Goal: Find specific page/section: Find specific page/section

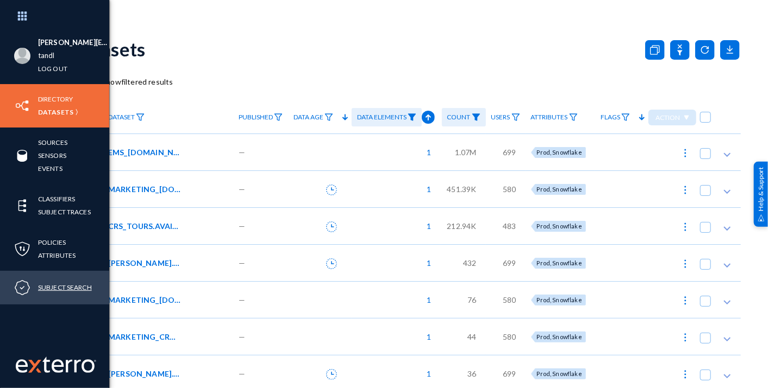
click at [55, 284] on link "Subject Search" at bounding box center [65, 287] width 54 height 12
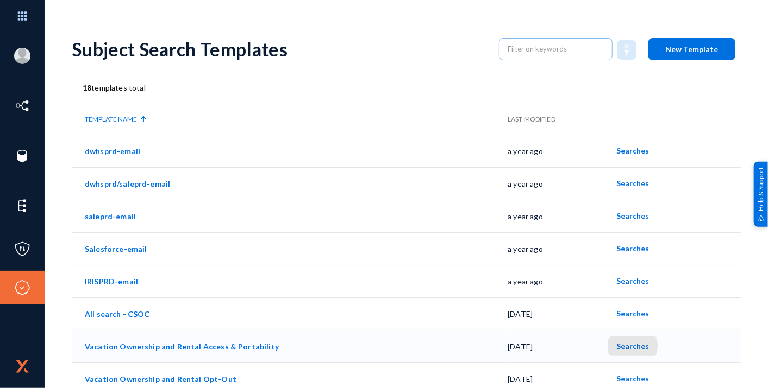
click at [620, 346] on span "Searches" at bounding box center [632, 346] width 33 height 9
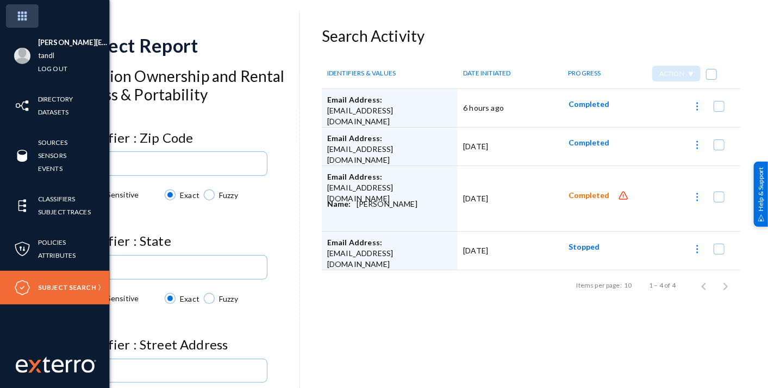
click at [20, 15] on img at bounding box center [22, 15] width 33 height 23
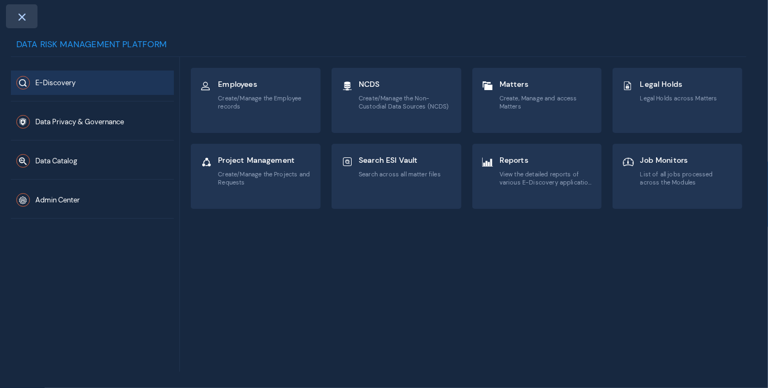
click at [23, 14] on span at bounding box center [22, 16] width 10 height 9
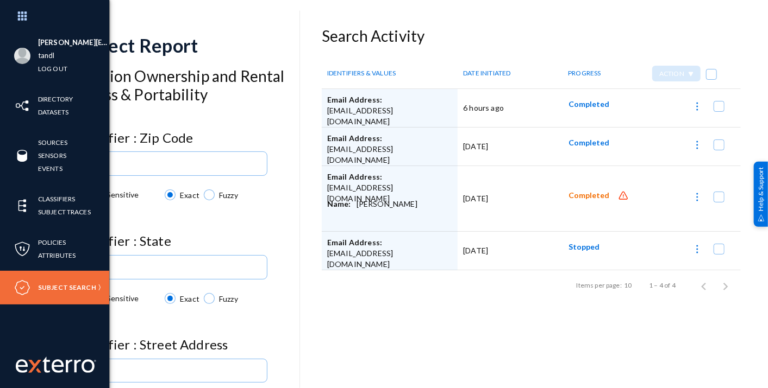
click at [17, 53] on img at bounding box center [22, 56] width 16 height 16
click at [28, 14] on img at bounding box center [22, 15] width 33 height 23
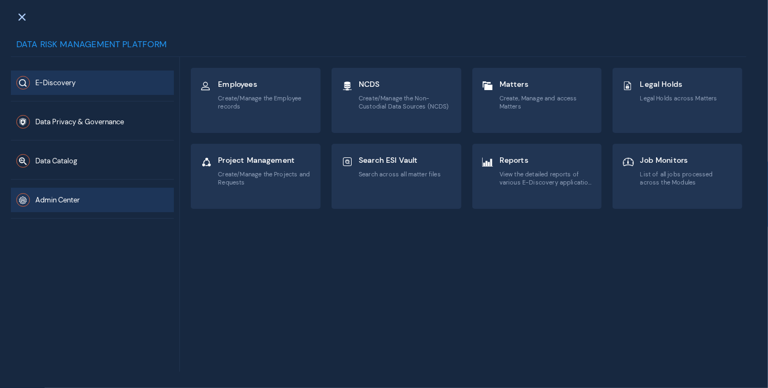
click at [54, 196] on span "Admin Center" at bounding box center [57, 200] width 45 height 9
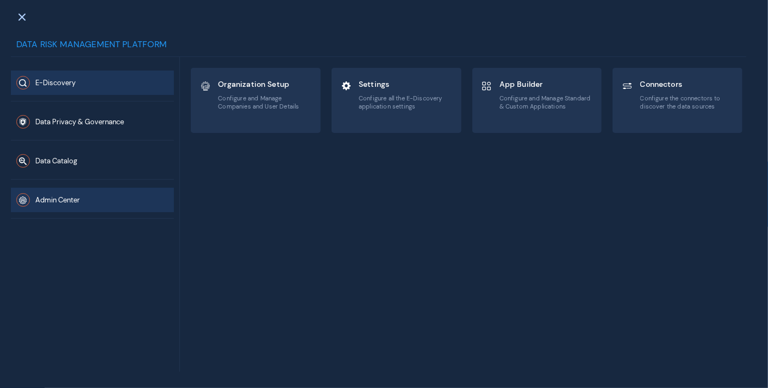
click at [54, 84] on span "E-Discovery" at bounding box center [55, 83] width 40 height 9
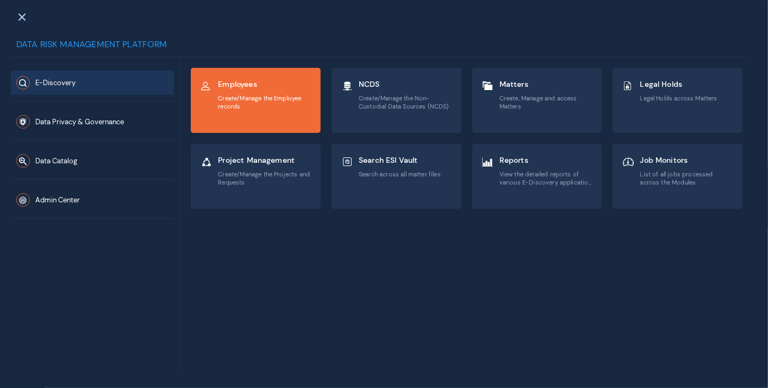
click at [243, 112] on div "Employees Create/Manage the Employee records" at bounding box center [255, 100] width 129 height 64
